Goal: Communication & Community: Answer question/provide support

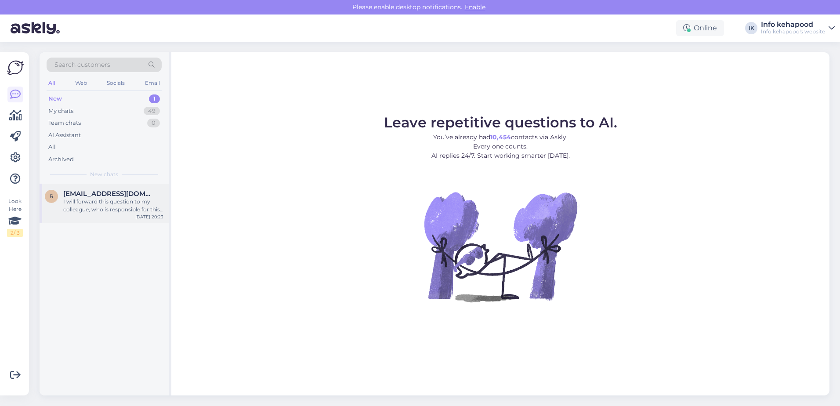
click at [127, 189] on div "r [EMAIL_ADDRESS][DOMAIN_NAME] I will forward this question to my colleague, wh…" at bounding box center [104, 204] width 129 height 40
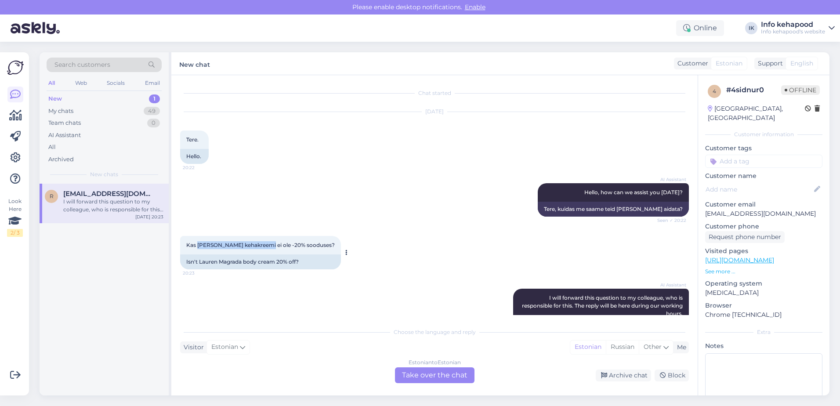
drag, startPoint x: 197, startPoint y: 244, endPoint x: 273, endPoint y: 249, distance: 75.8
click at [273, 249] on div "Kas [PERSON_NAME] kehakreemi ei ole -20% sooduses? 20:23" at bounding box center [260, 245] width 161 height 18
copy span "[PERSON_NAME] kehakreem"
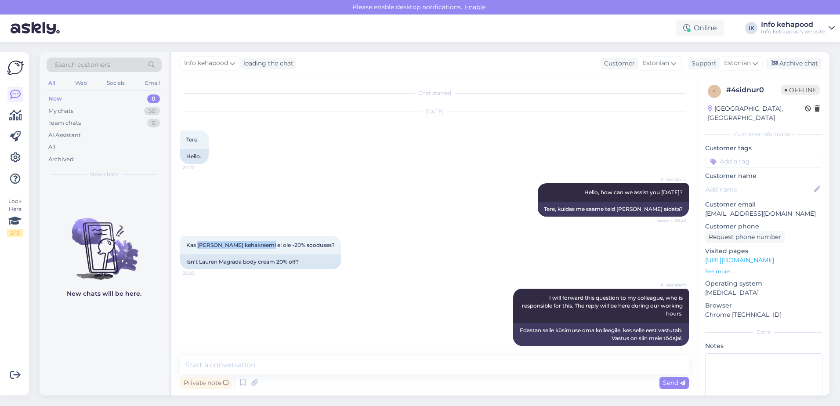
scroll to position [72, 0]
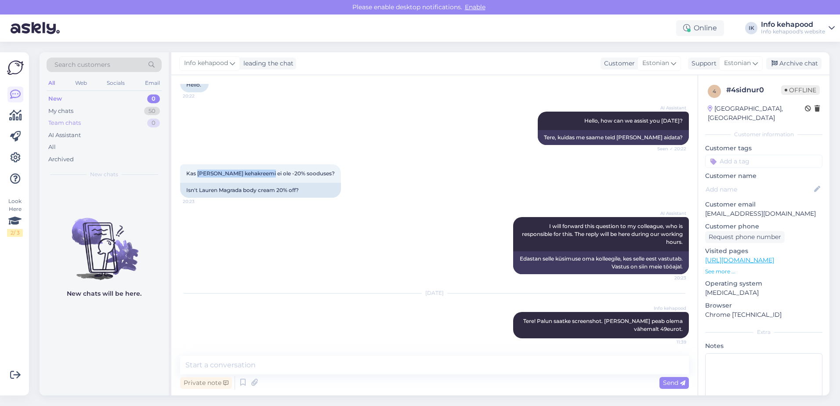
click at [121, 119] on div "New 0 My chats 50 Team chats 0 AI Assistant All Archived" at bounding box center [104, 129] width 115 height 72
click at [116, 105] on div "My chats 50" at bounding box center [104, 111] width 115 height 12
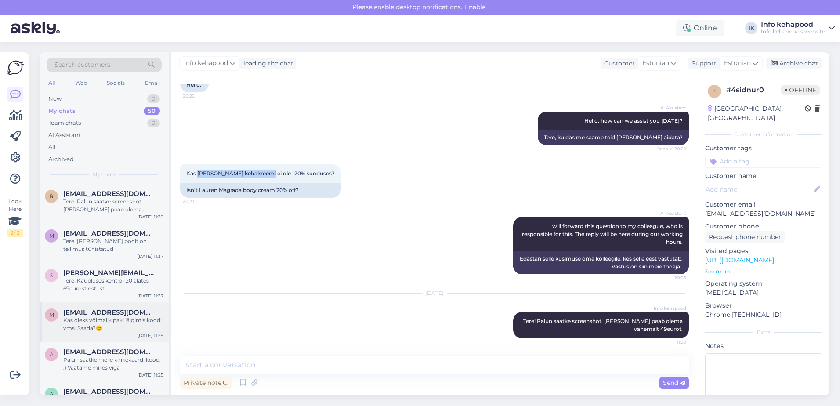
scroll to position [44, 0]
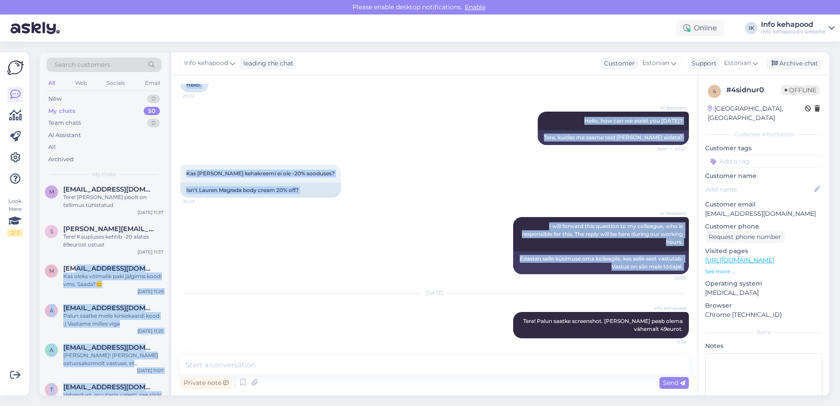
drag, startPoint x: 125, startPoint y: 285, endPoint x: 173, endPoint y: 287, distance: 47.9
click at [173, 289] on div "Search customers All Web Socials Email New 0 My chats 50 Team chats 0 AI Assist…" at bounding box center [435, 223] width 790 height 343
drag, startPoint x: 173, startPoint y: 287, endPoint x: 262, endPoint y: 274, distance: 90.1
click at [264, 274] on div "AI Assistant I will forward this question to my colleague, who is responsible f…" at bounding box center [434, 245] width 509 height 76
